Goal: Information Seeking & Learning: Stay updated

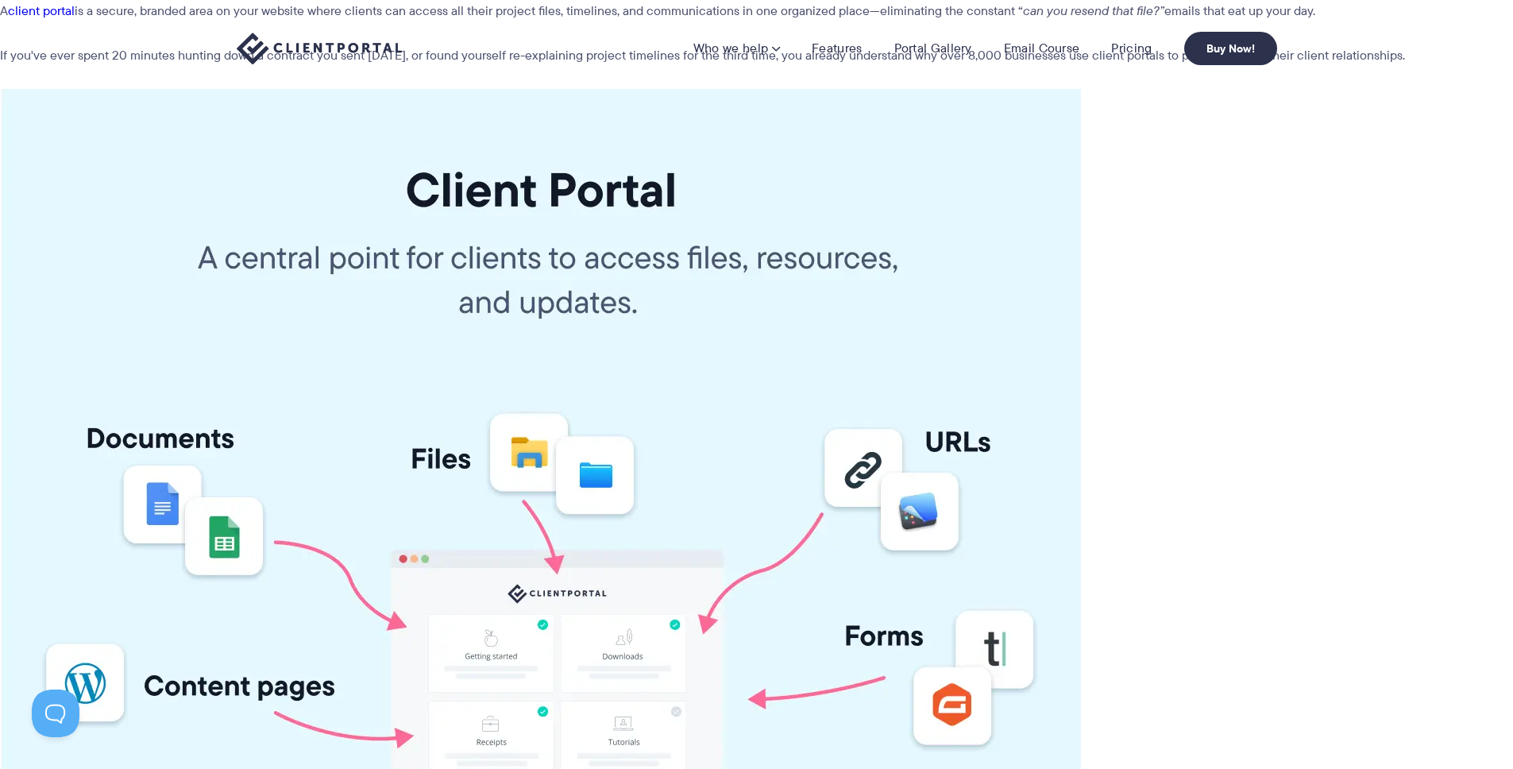
click at [257, 46] on img at bounding box center [319, 49] width 165 height 33
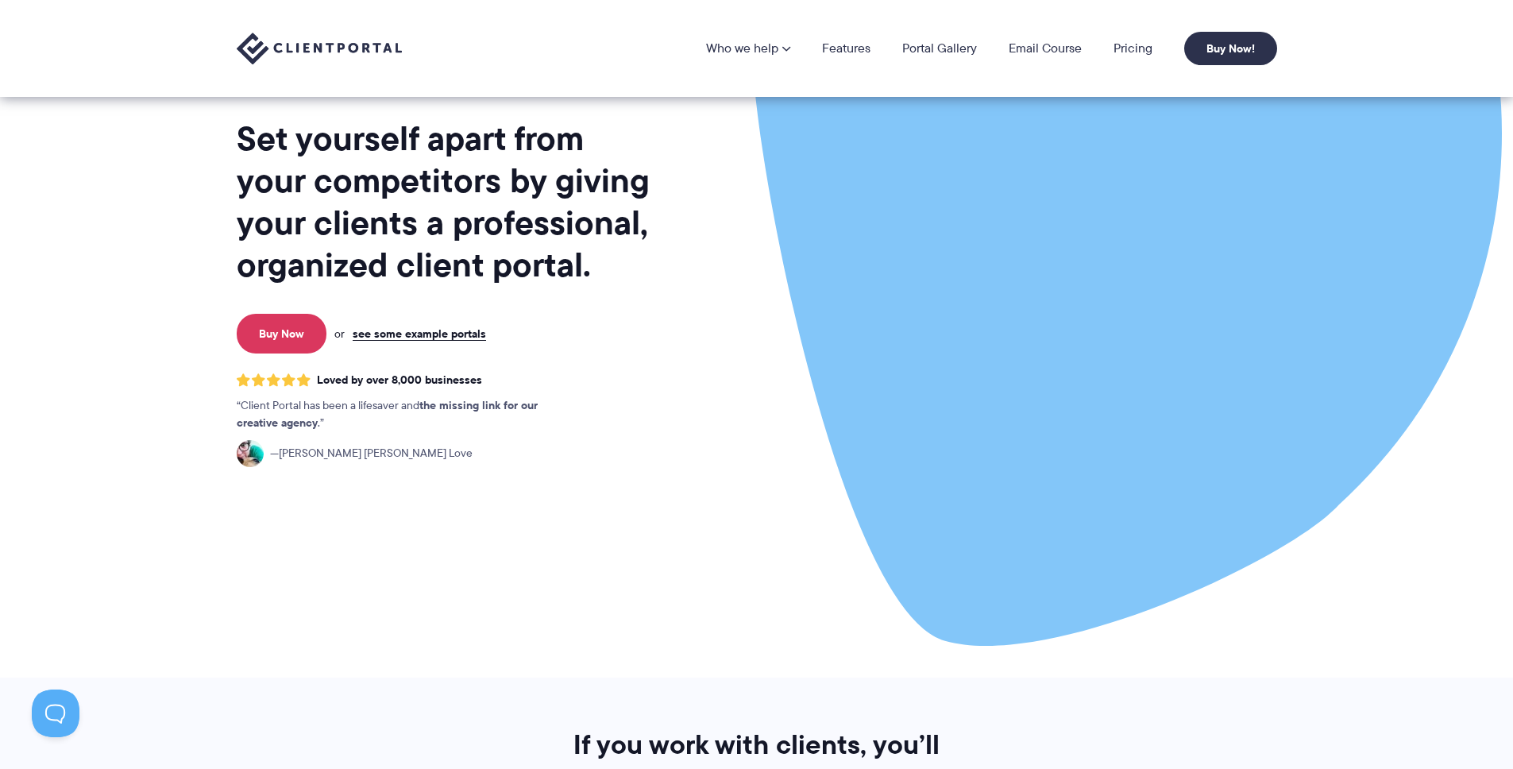
scroll to position [95, 0]
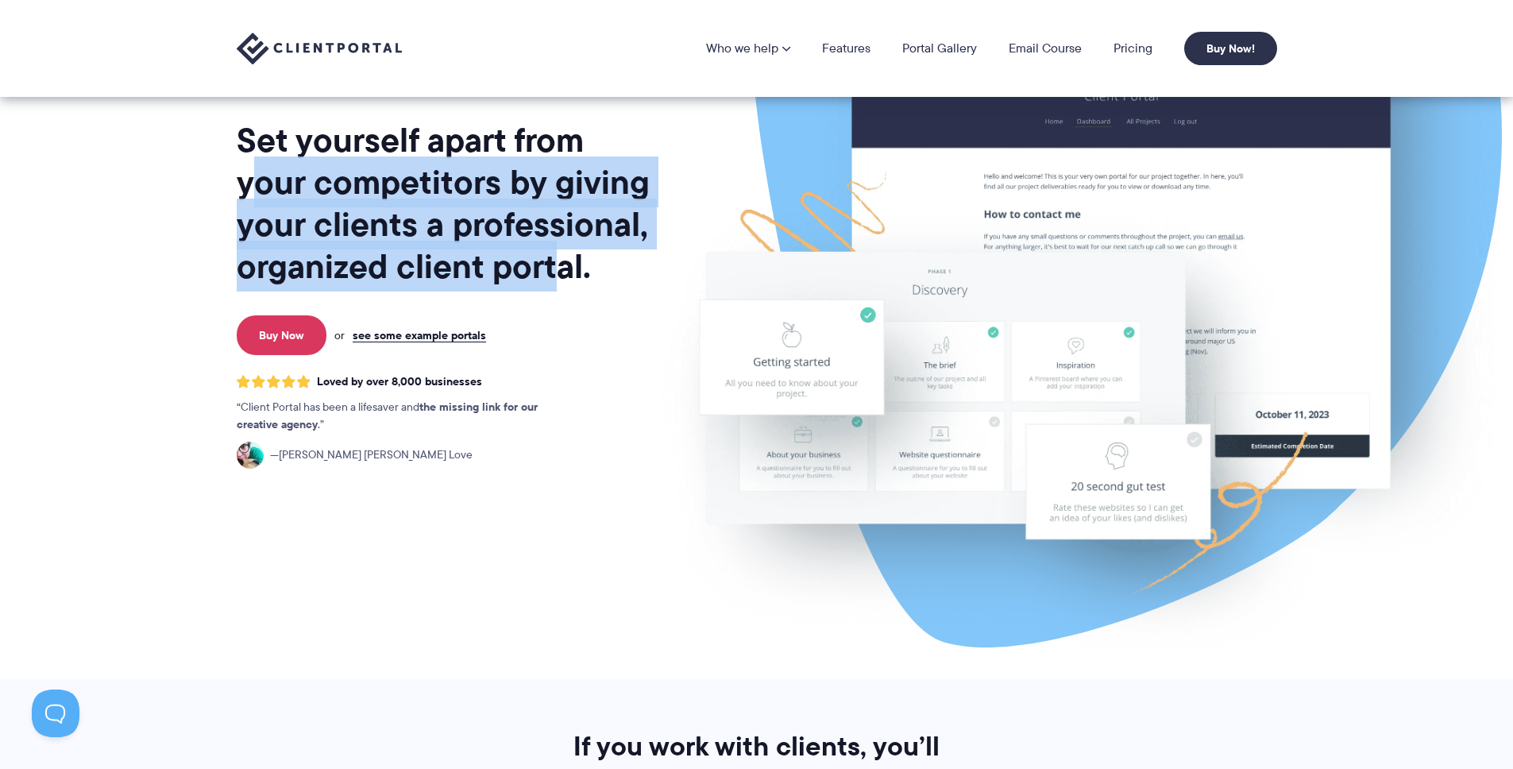
drag, startPoint x: 258, startPoint y: 176, endPoint x: 559, endPoint y: 264, distance: 313.4
click at [559, 264] on h1 "Set yourself apart from your competitors by giving your clients a professional,…" at bounding box center [445, 203] width 416 height 168
drag, startPoint x: 608, startPoint y: 274, endPoint x: 269, endPoint y: 162, distance: 357.1
click at [274, 164] on h1 "Set yourself apart from your competitors by giving your clients a professional,…" at bounding box center [445, 203] width 416 height 168
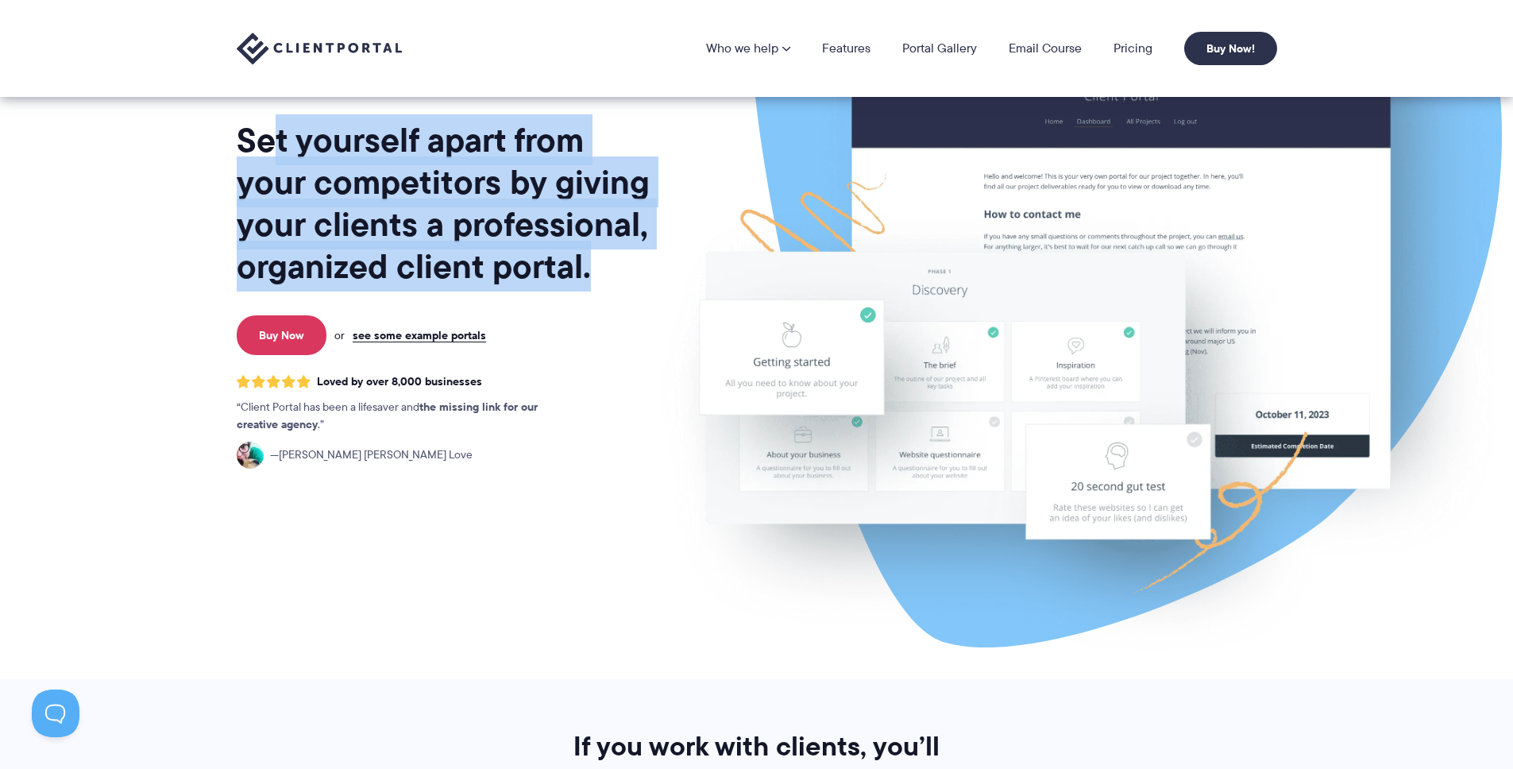
click at [269, 162] on h1 "Set yourself apart from your competitors by giving your clients a professional,…" at bounding box center [445, 203] width 416 height 168
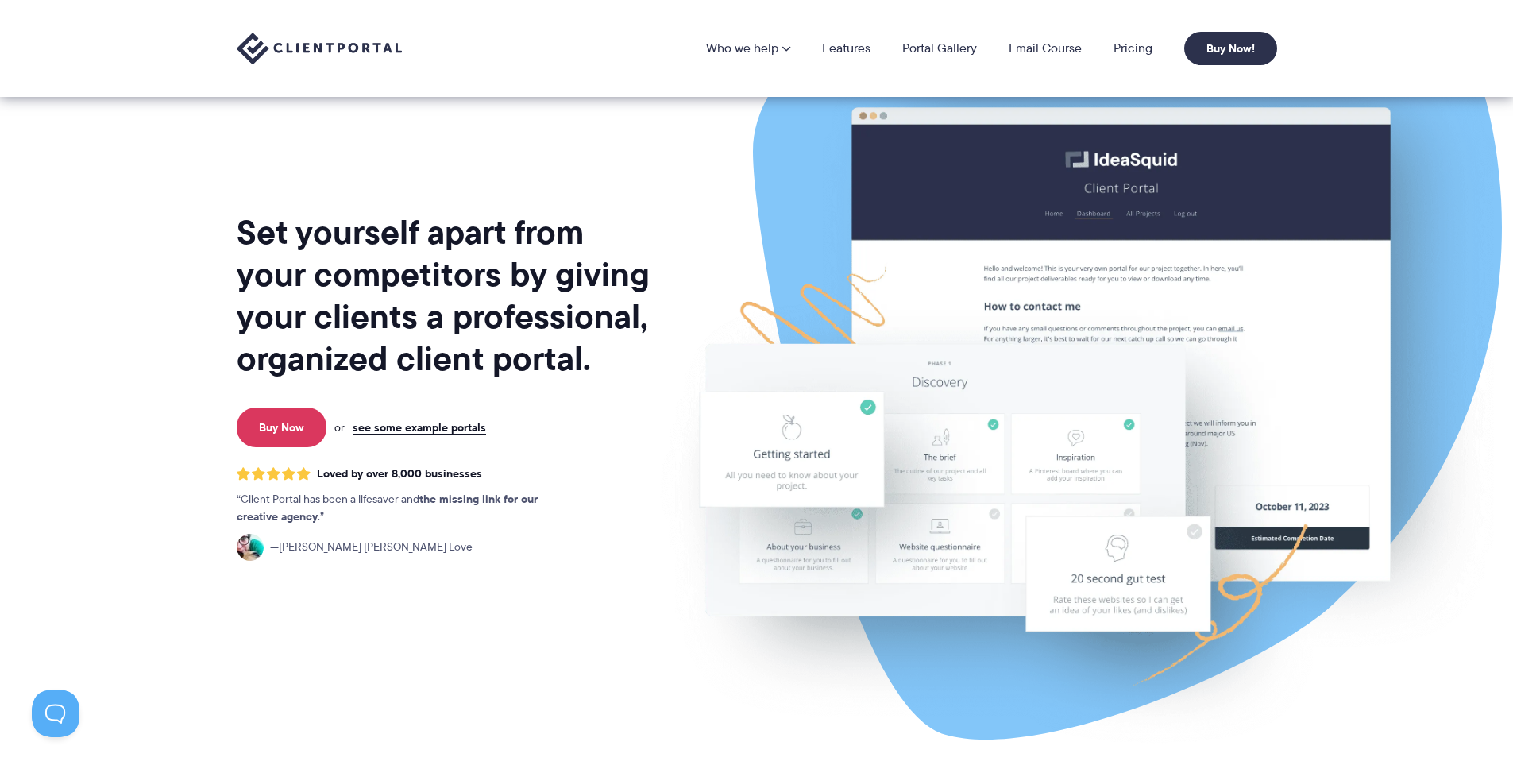
scroll to position [0, 0]
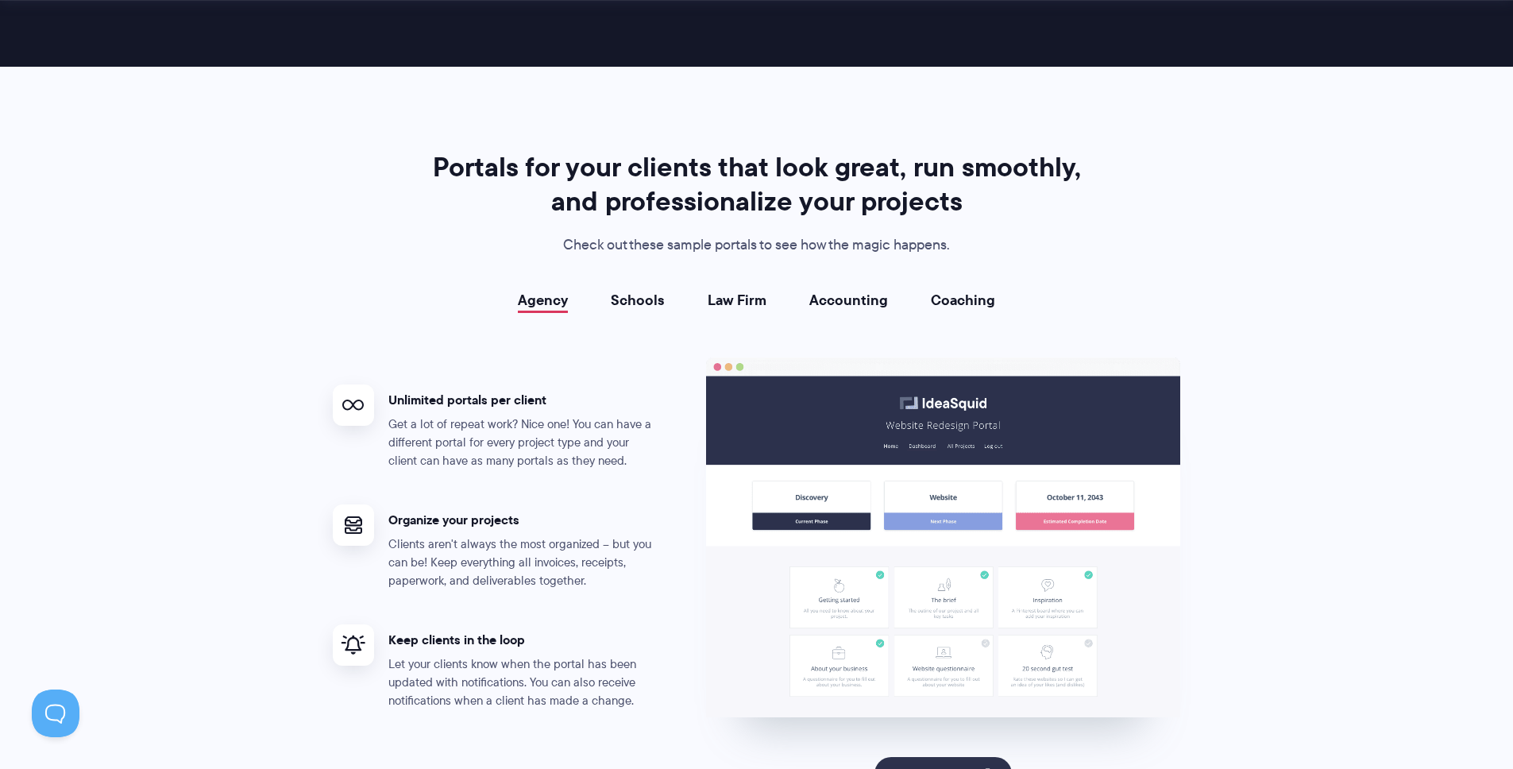
scroll to position [3076, 0]
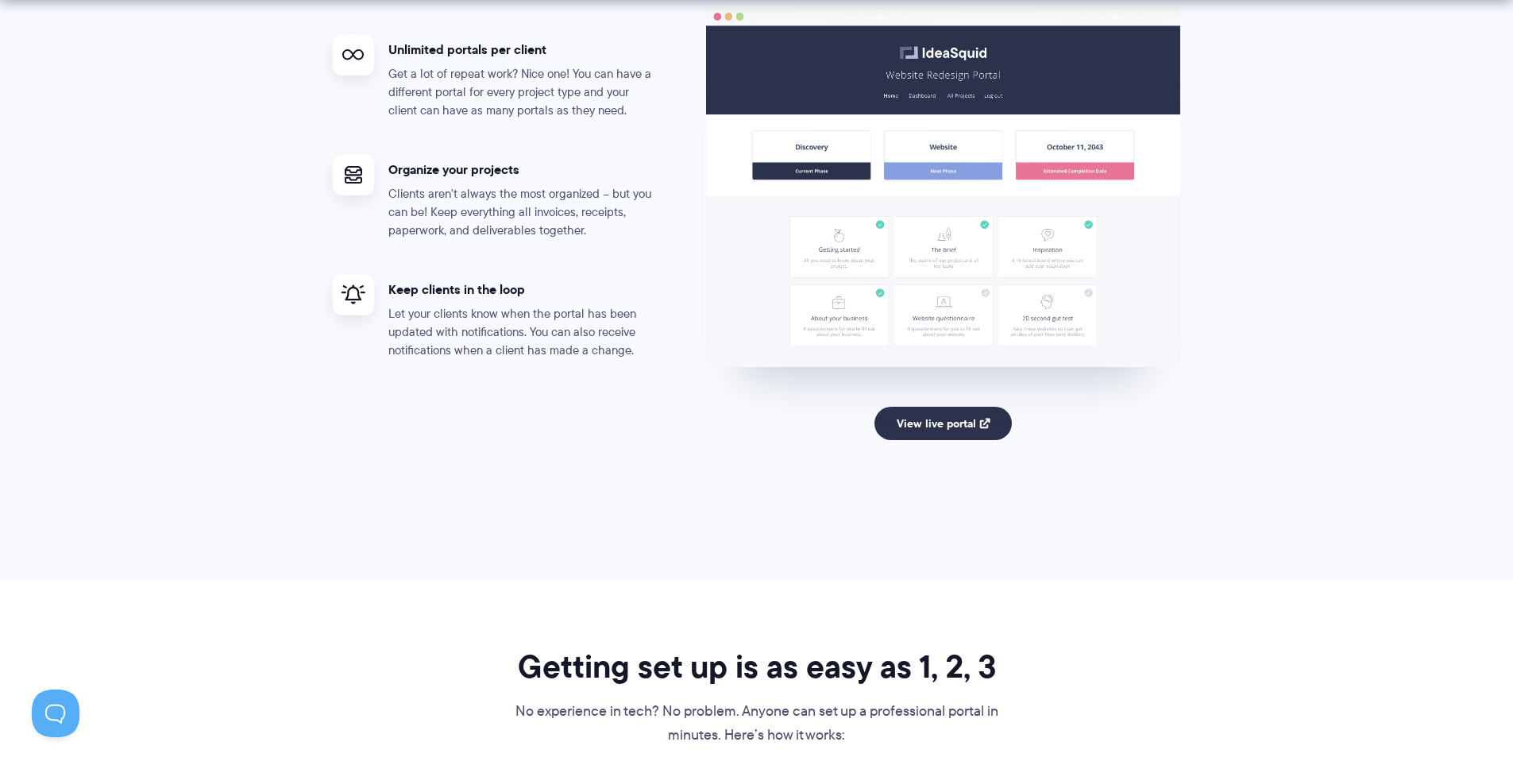
click at [717, 464] on div "View live portal" at bounding box center [942, 433] width 475 height 82
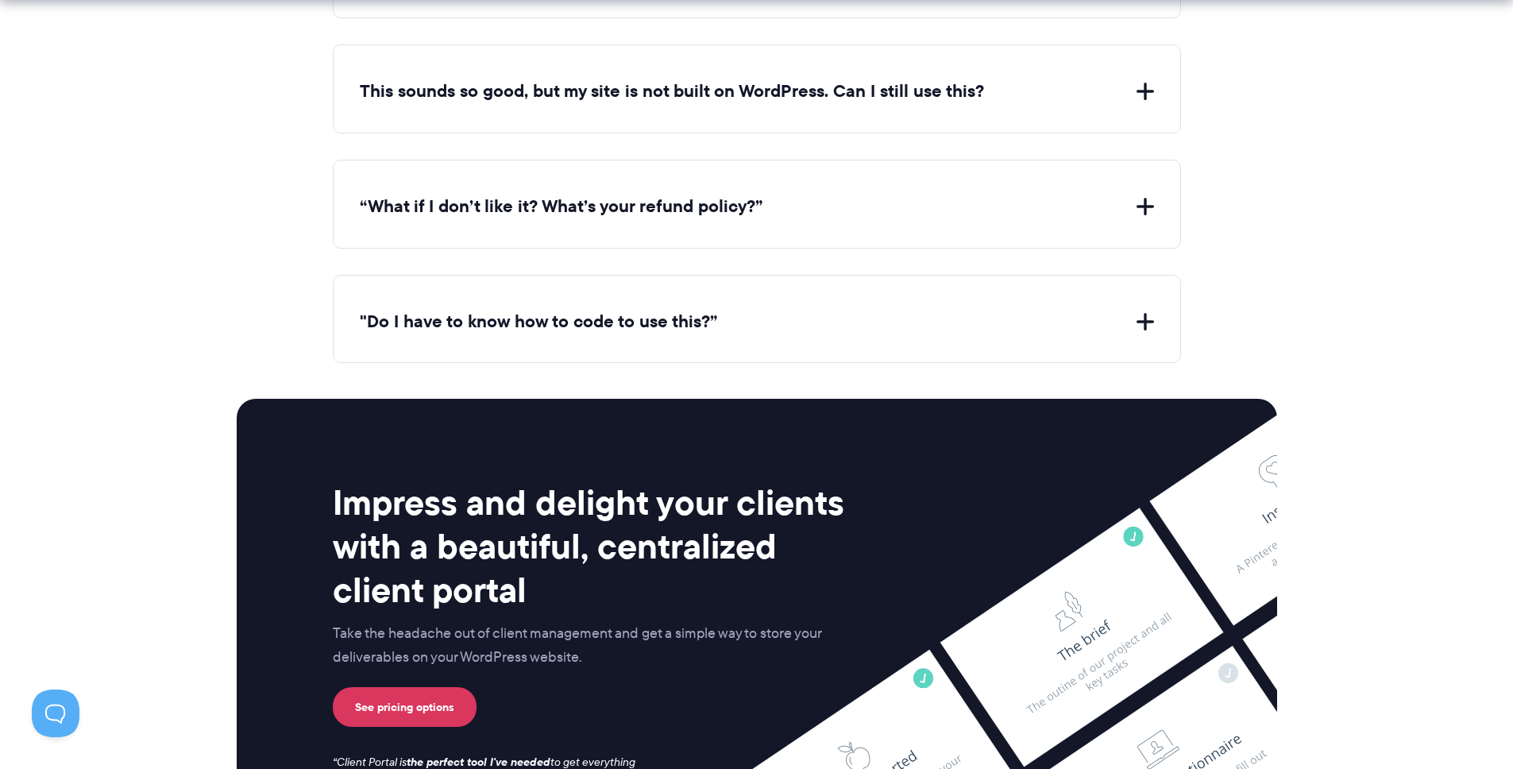
scroll to position [6520, 0]
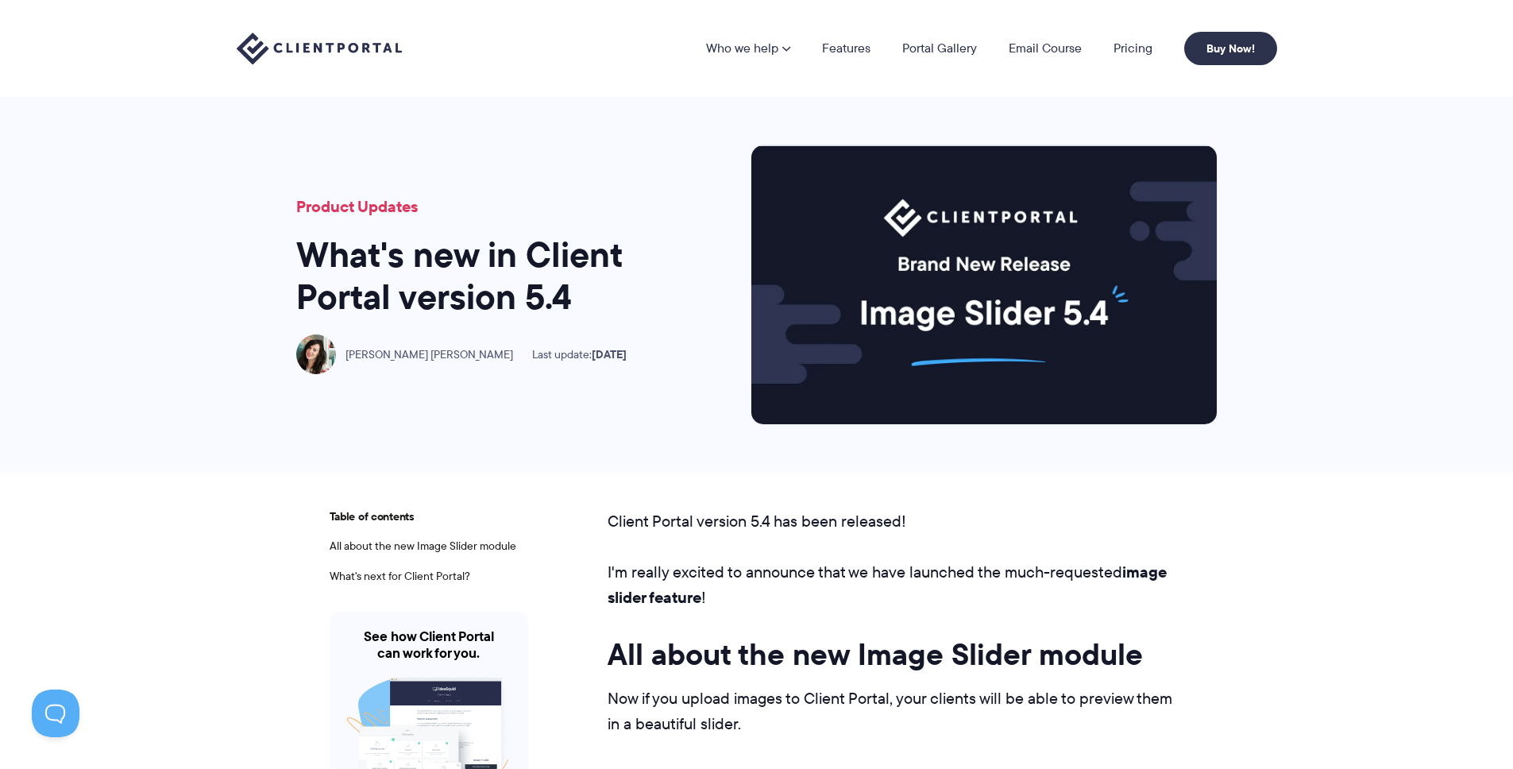
click at [353, 206] on link "Product Updates" at bounding box center [357, 207] width 122 height 24
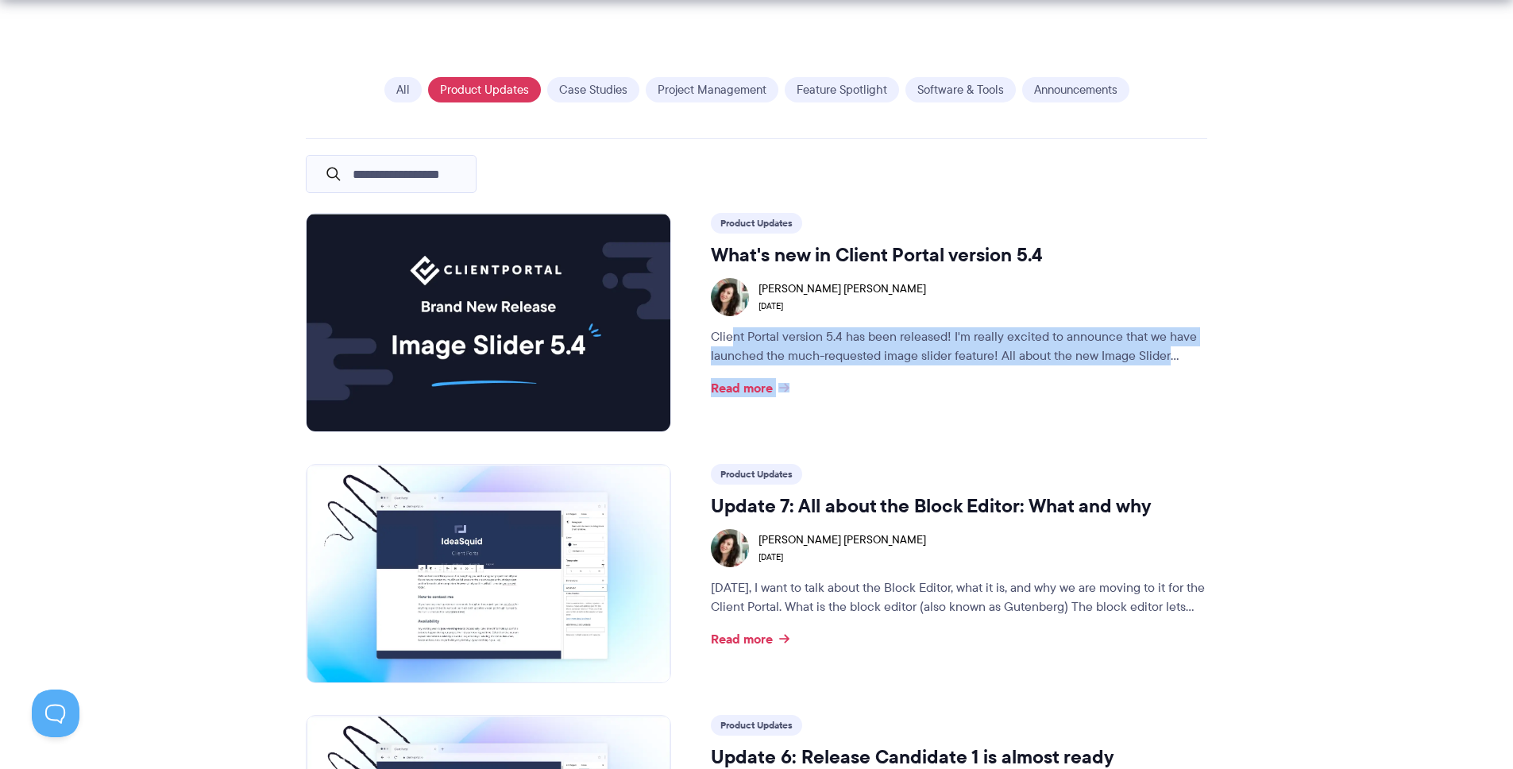
drag, startPoint x: 739, startPoint y: 340, endPoint x: 1179, endPoint y: 396, distance: 443.5
click at [1179, 396] on div "Product Updates What's new in Client Portal version 5.4 Laura Elizabeth 16th Ma…" at bounding box center [959, 322] width 496 height 219
drag, startPoint x: 1179, startPoint y: 388, endPoint x: 834, endPoint y: 330, distance: 350.4
click at [834, 330] on div "Product Updates What's new in Client Portal version 5.4 Laura Elizabeth 16th Ma…" at bounding box center [959, 322] width 496 height 219
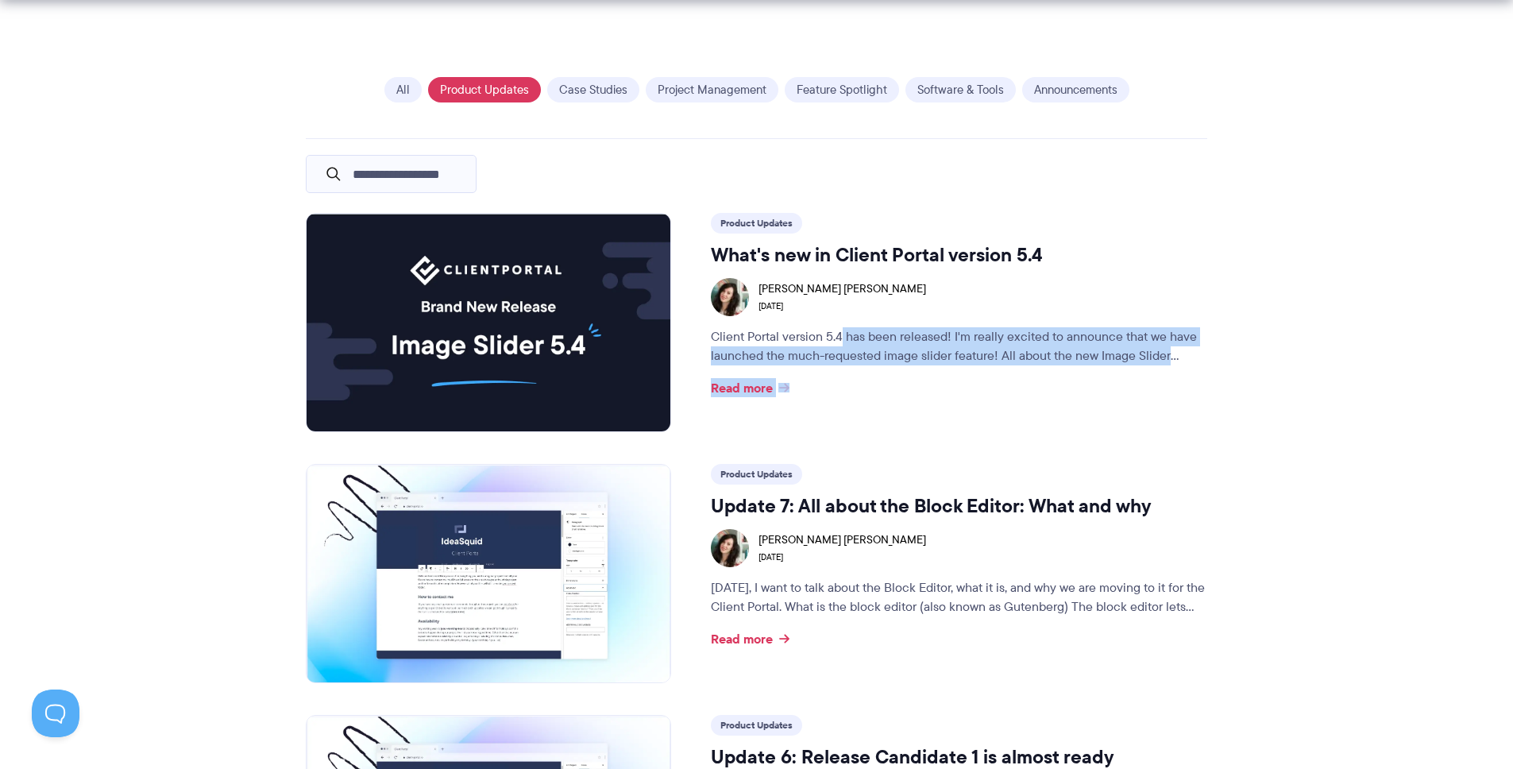
click at [834, 330] on p "Client Portal version 5.4 has been released! I'm really excited to announce tha…" at bounding box center [959, 346] width 496 height 38
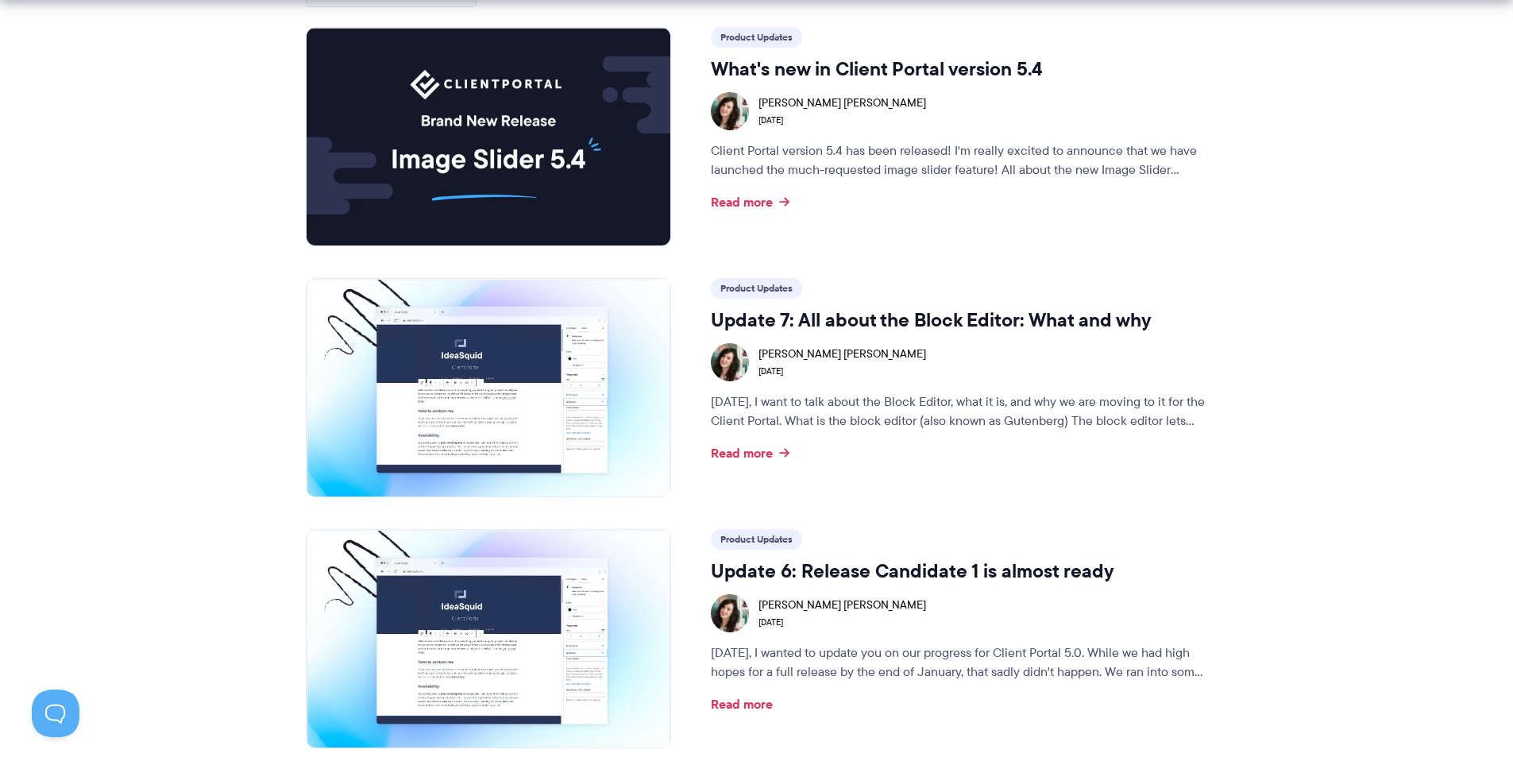
scroll to position [520, 0]
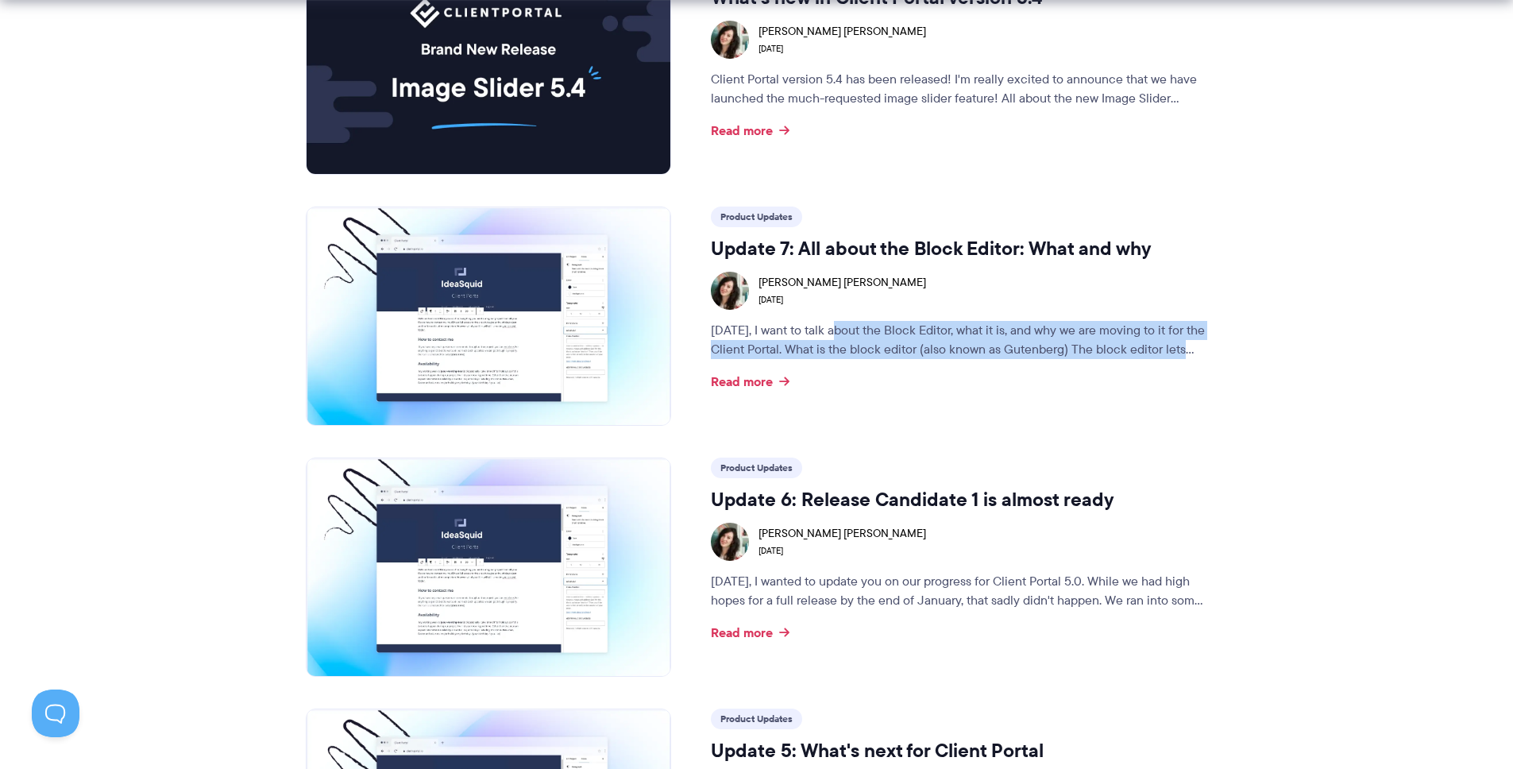
drag, startPoint x: 836, startPoint y: 333, endPoint x: 1121, endPoint y: 364, distance: 286.0
click at [1121, 364] on div "Product Updates Update 7: All about the Block Editor: What and why Laura Elizab…" at bounding box center [959, 315] width 496 height 219
drag, startPoint x: 951, startPoint y: 338, endPoint x: 1133, endPoint y: 363, distance: 183.6
click at [1133, 363] on div "Product Updates Update 7: All about the Block Editor: What and why Laura Elizab…" at bounding box center [959, 315] width 496 height 219
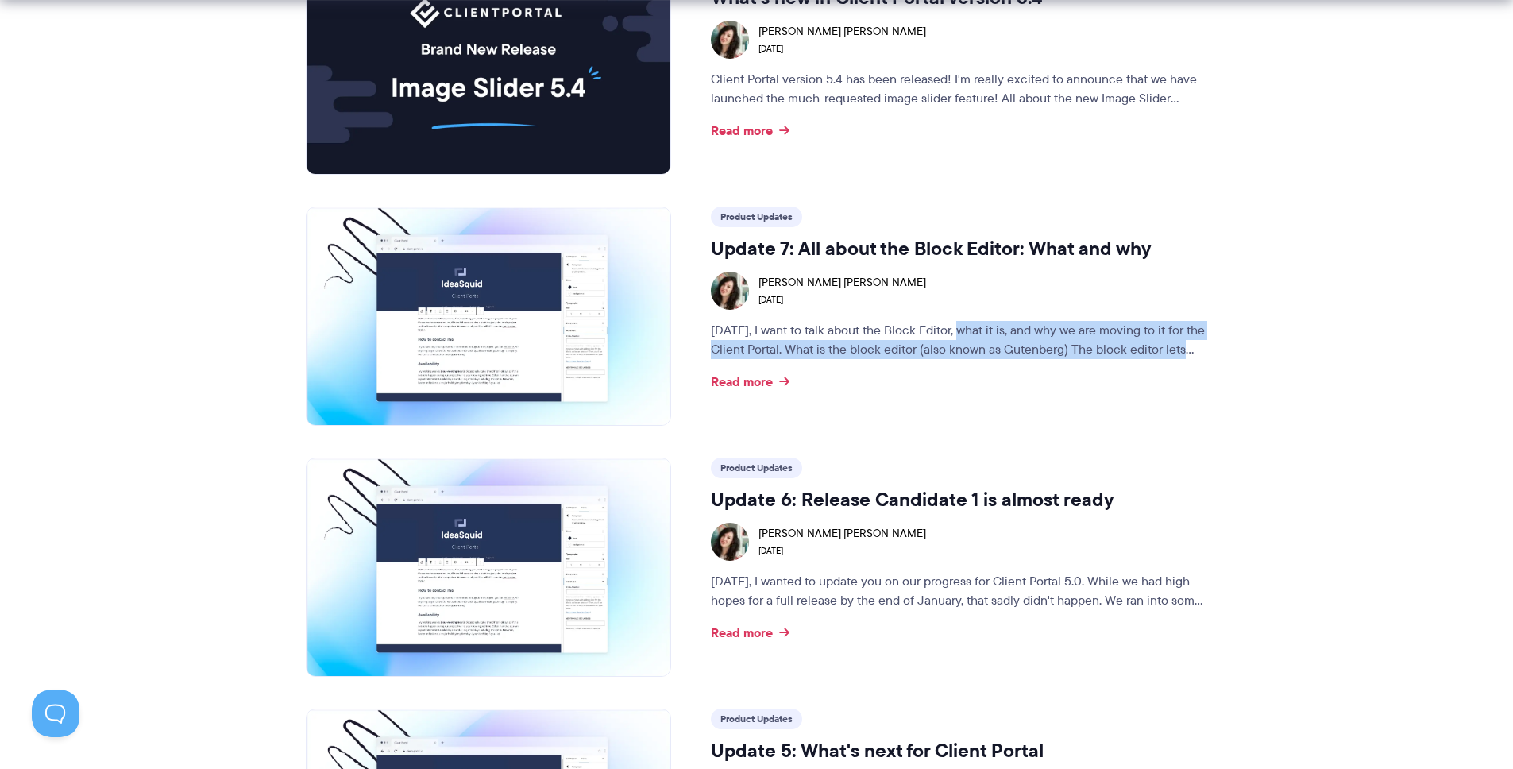
click at [1133, 363] on div "Product Updates Update 7: All about the Block Editor: What and why Laura Elizab…" at bounding box center [959, 315] width 496 height 219
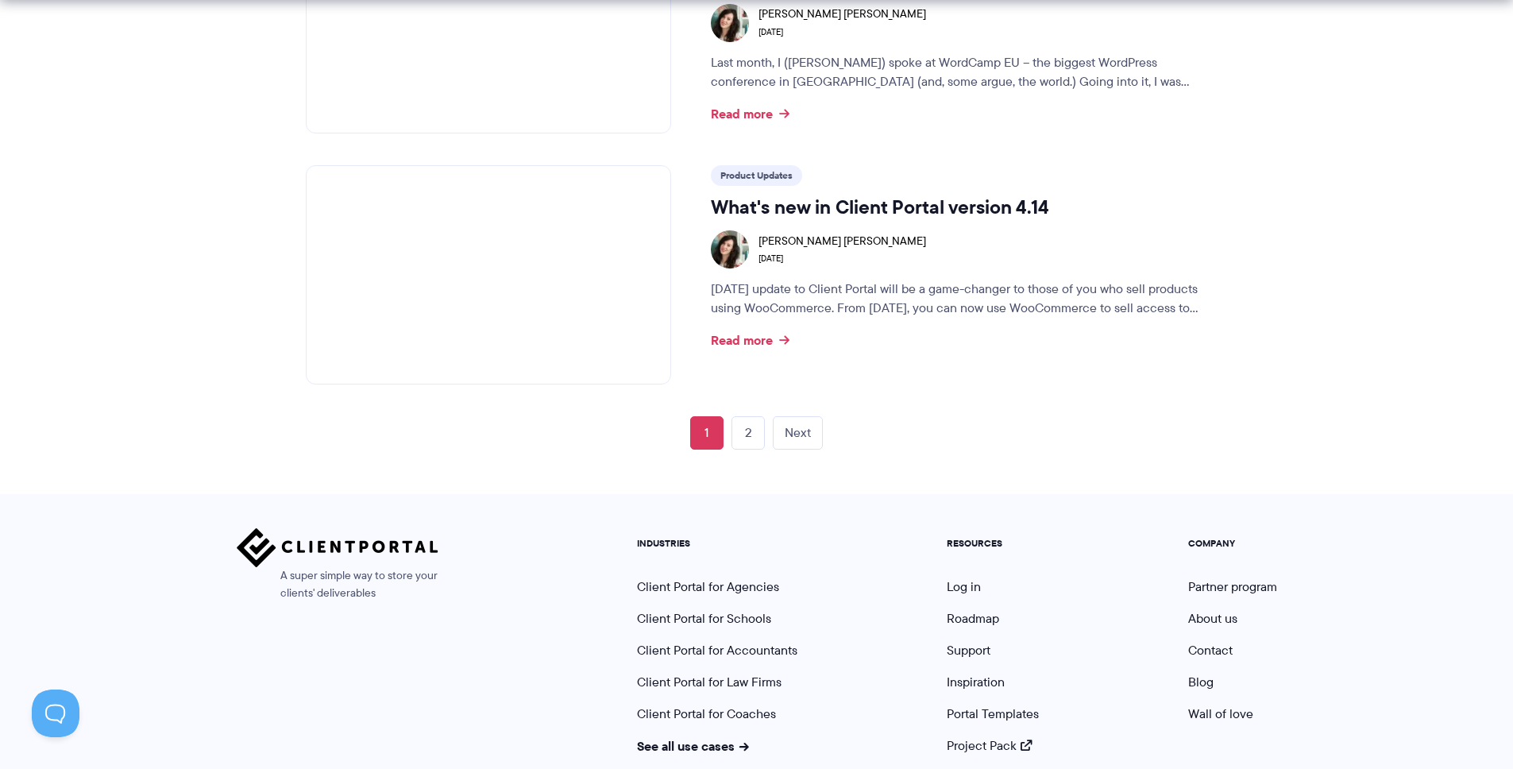
scroll to position [2653, 0]
